Goal: Information Seeking & Learning: Compare options

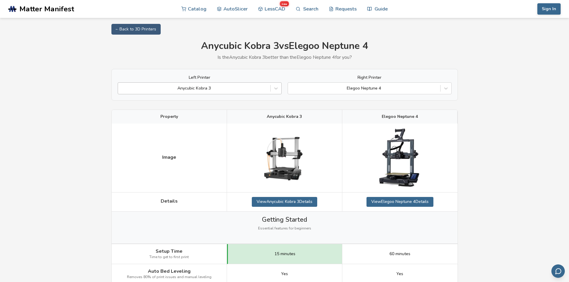
click at [217, 89] on div at bounding box center [194, 88] width 146 height 6
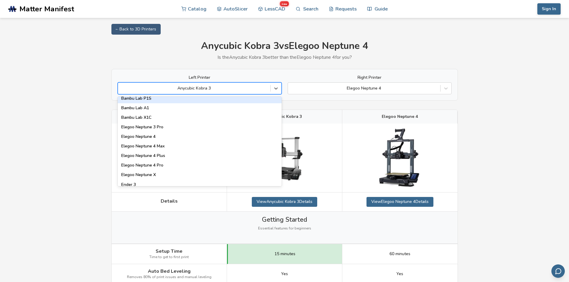
scroll to position [448, 0]
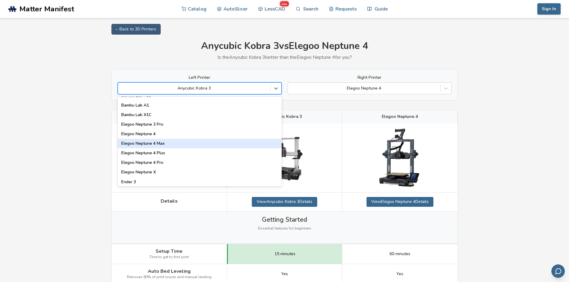
click at [193, 143] on div "Elegoo Neptune 4 Max" at bounding box center [200, 144] width 164 height 10
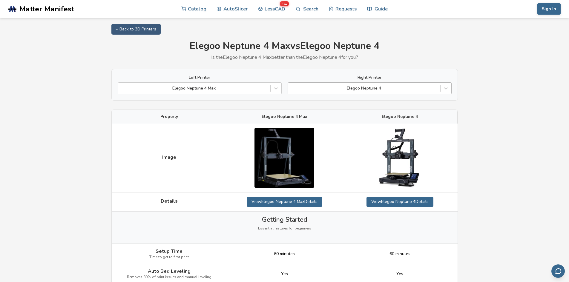
click at [358, 82] on div "Elegoo Neptune 4" at bounding box center [370, 88] width 164 height 12
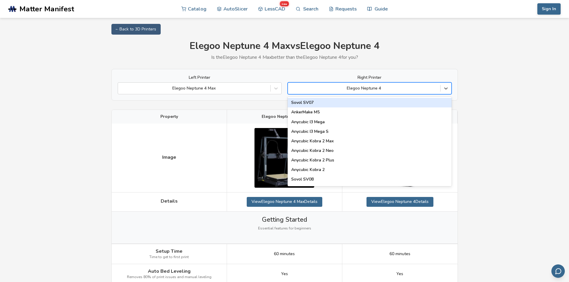
drag, startPoint x: 370, startPoint y: 83, endPoint x: 366, endPoint y: 84, distance: 3.4
click at [369, 83] on div "Elegoo Neptune 4" at bounding box center [370, 88] width 164 height 12
click at [381, 86] on div at bounding box center [364, 88] width 146 height 6
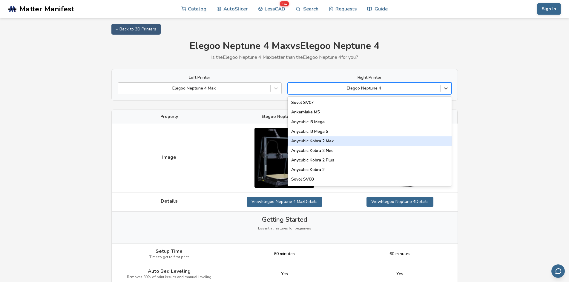
click at [350, 142] on div "Anycubic Kobra 2 Max" at bounding box center [370, 141] width 164 height 10
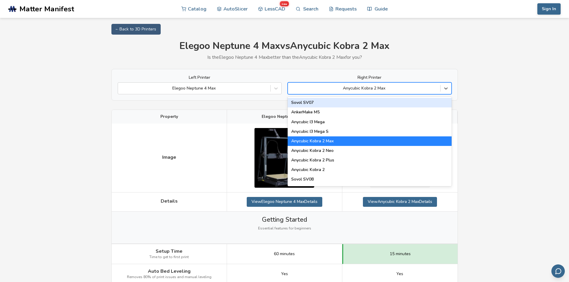
click at [414, 91] on div at bounding box center [364, 88] width 146 height 6
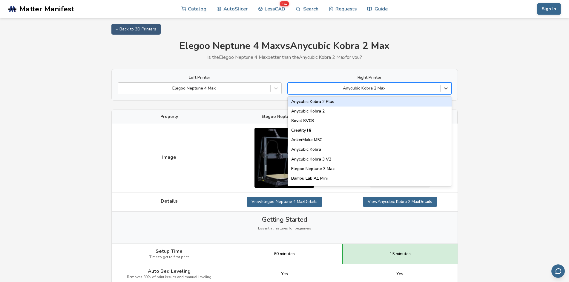
scroll to position [60, 0]
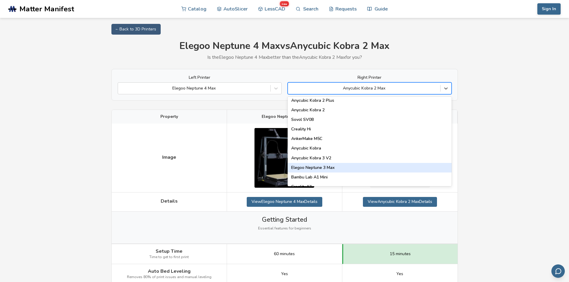
click at [355, 171] on div "Elegoo Neptune 3 Max" at bounding box center [370, 168] width 164 height 10
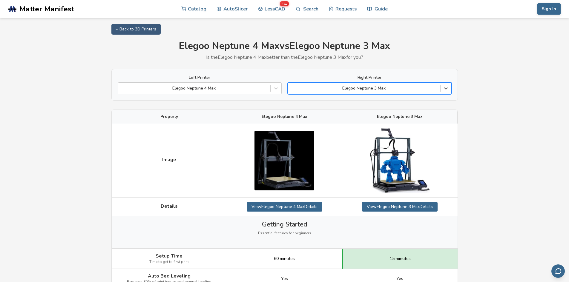
click at [376, 88] on div at bounding box center [364, 88] width 146 height 6
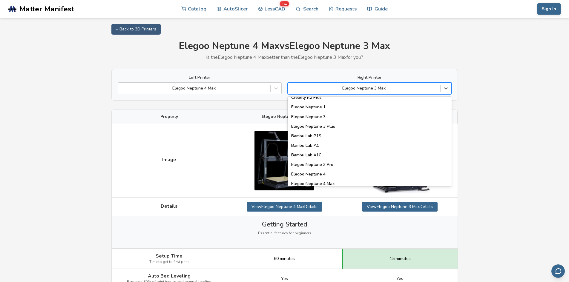
scroll to position [0, 0]
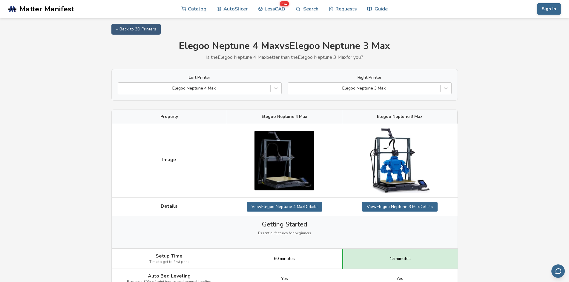
click at [386, 97] on div "Left Printer Elegoo Neptune 4 Max Right Printer Elegoo Neptune 3 Max" at bounding box center [284, 85] width 346 height 32
click at [386, 92] on div "Elegoo Neptune 3 Max" at bounding box center [364, 88] width 152 height 8
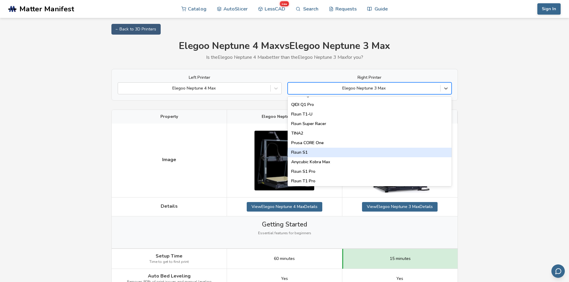
scroll to position [736, 0]
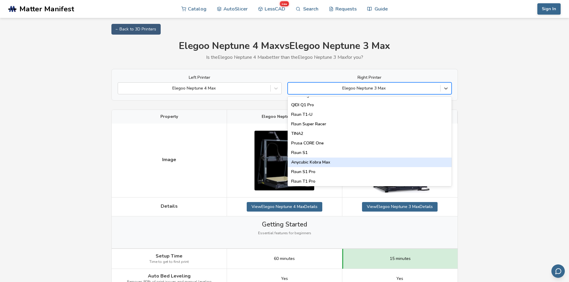
click at [353, 161] on div "Anycubic Kobra Max" at bounding box center [370, 163] width 164 height 10
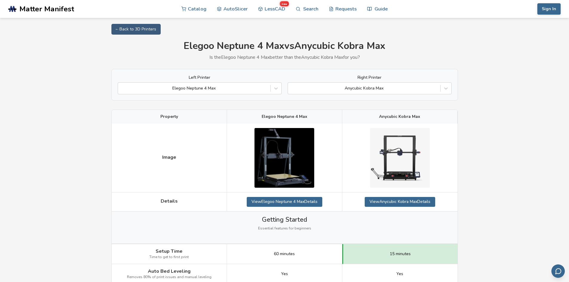
click at [408, 99] on div "Left Printer Elegoo Neptune 4 Max Right Printer Anycubic Kobra Max" at bounding box center [284, 85] width 346 height 32
click at [404, 93] on div "Anycubic Kobra Max" at bounding box center [370, 88] width 164 height 12
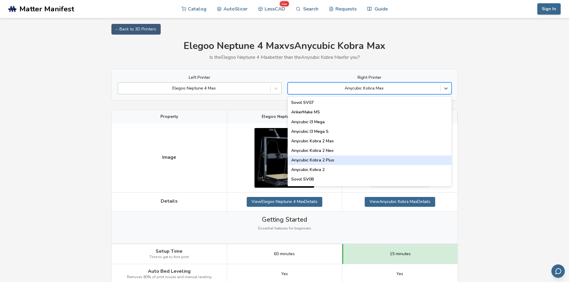
drag, startPoint x: 121, startPoint y: 100, endPoint x: 122, endPoint y: 94, distance: 6.0
click at [122, 99] on div "Left Printer Elegoo Neptune 4 Max Right Printer 89 results available. Use Up an…" at bounding box center [284, 85] width 346 height 32
